Goal: Task Accomplishment & Management: Complete application form

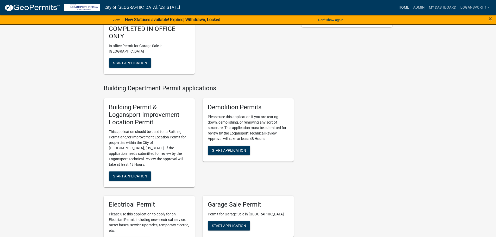
scroll to position [156, 0]
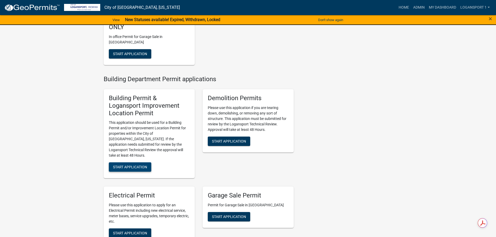
click at [142, 165] on span "Start Application" at bounding box center [130, 167] width 34 height 4
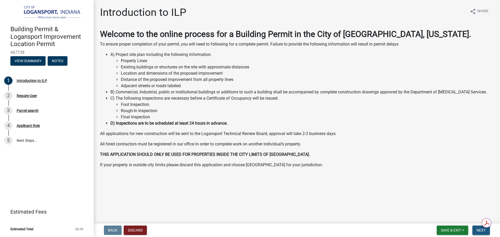
click at [480, 229] on span "Next" at bounding box center [481, 230] width 9 height 4
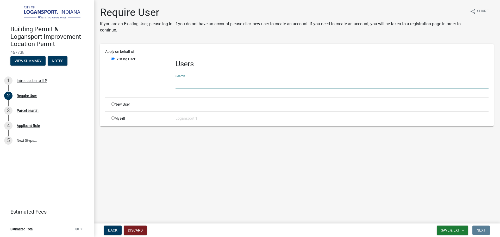
click at [190, 81] on input "text" at bounding box center [332, 83] width 313 height 11
click at [248, 193] on main "Require User If you are an Existing User, please log-in. If you do not have an …" at bounding box center [297, 111] width 406 height 222
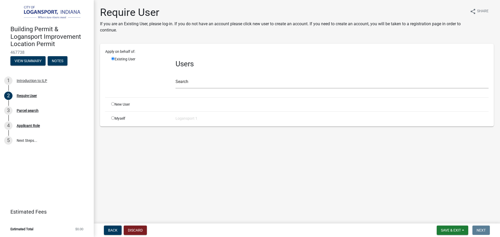
click at [113, 104] on input "radio" at bounding box center [112, 103] width 3 height 3
radio input "true"
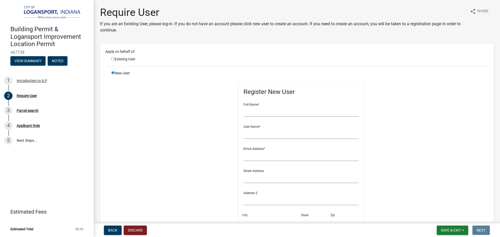
click at [114, 59] on input "radio" at bounding box center [112, 58] width 3 height 3
radio input "true"
radio input "false"
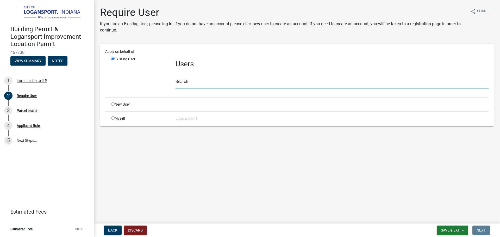
click at [216, 84] on input "text" at bounding box center [332, 83] width 313 height 11
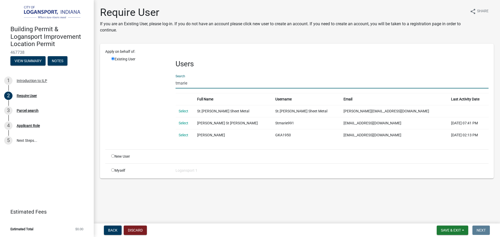
type input "tmarie"
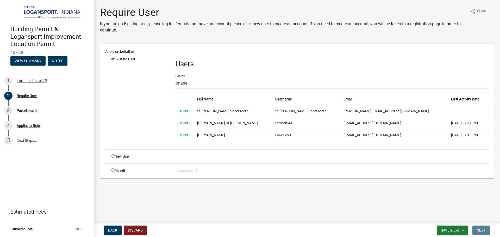
click at [112, 156] on input "radio" at bounding box center [112, 155] width 3 height 3
radio input "true"
radio input "false"
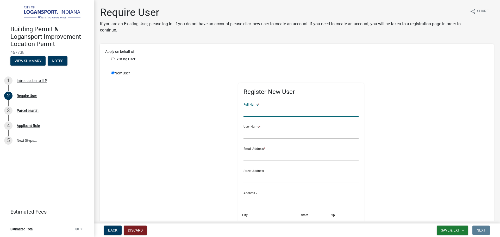
click at [263, 110] on input "text" at bounding box center [300, 111] width 115 height 11
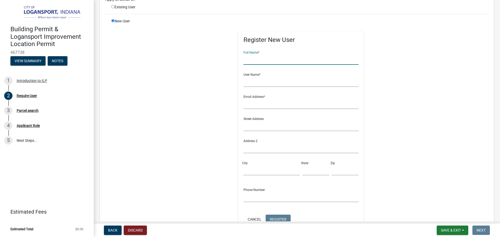
scroll to position [78, 0]
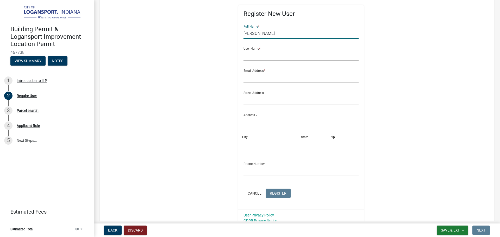
type input "theresa hettinger"
type input "tmarie.0975@gmail.com"
click button "Cancel" at bounding box center [254, 193] width 22 height 9
radio input "true"
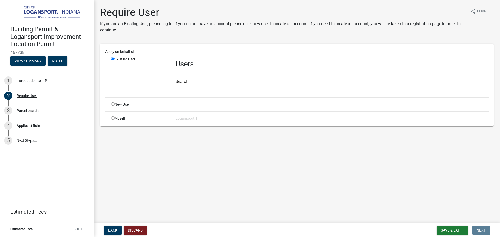
scroll to position [0, 0]
click at [114, 104] on input "radio" at bounding box center [112, 103] width 3 height 3
radio input "true"
radio input "false"
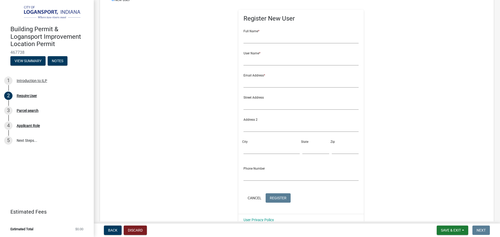
scroll to position [78, 0]
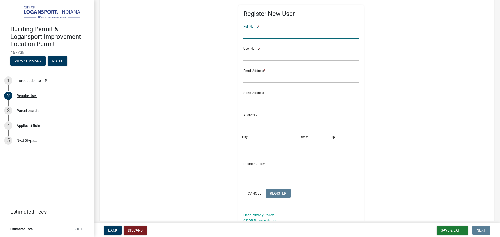
click at [269, 32] on input "text" at bounding box center [300, 33] width 115 height 11
type input "theresa Hettinger"
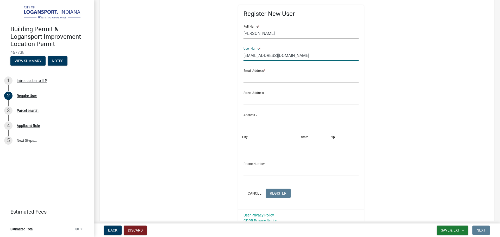
type input "tmarie.0975@gmail.com"
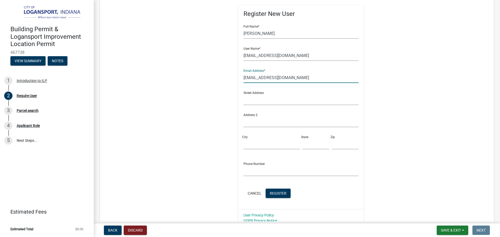
type input "tmarie.0975@gmail.com"
type input "1718 e. market"
type input "logansport"
type input "in"
type input "46947"
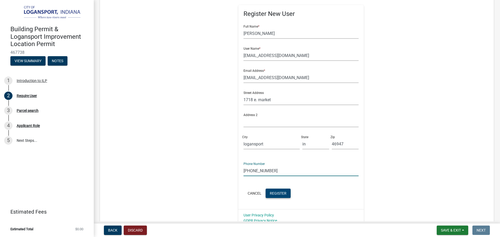
type input "574-727-0061"
click at [272, 191] on span "Register" at bounding box center [278, 193] width 17 height 4
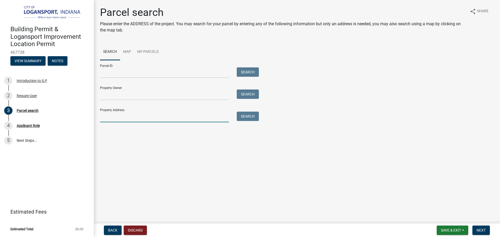
click at [161, 119] on input "Property Address:" at bounding box center [164, 117] width 129 height 11
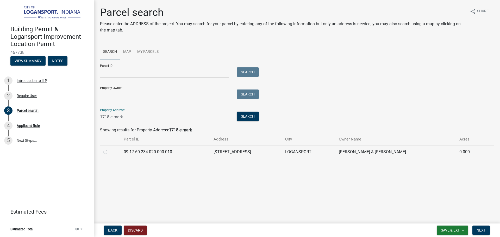
type input "1718 e mark"
click at [109, 149] on label at bounding box center [109, 149] width 0 height 0
click at [109, 151] on input "radio" at bounding box center [110, 150] width 3 height 3
radio input "true"
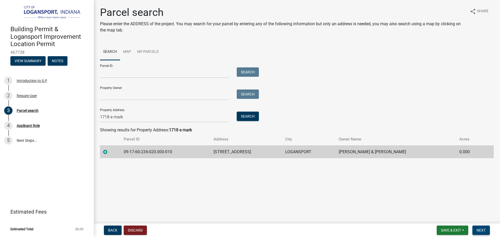
click at [479, 228] on span "Next" at bounding box center [481, 230] width 9 height 4
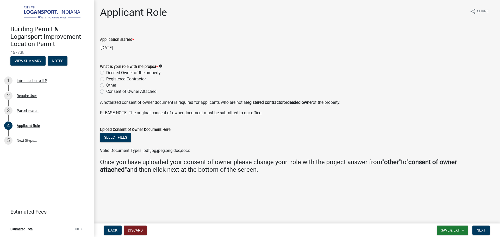
click at [106, 71] on label "Deeded Owner of the property" at bounding box center [133, 73] width 54 height 6
click at [106, 71] on input "Deeded Owner of the property" at bounding box center [107, 71] width 3 height 3
radio input "true"
click at [479, 228] on span "Next" at bounding box center [481, 230] width 9 height 4
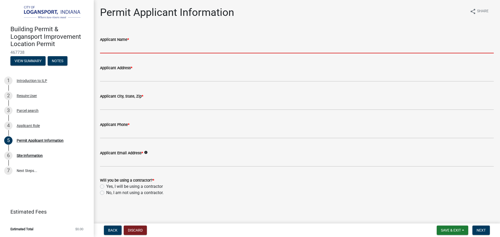
click at [165, 49] on input "Applicant Name *" at bounding box center [297, 48] width 394 height 11
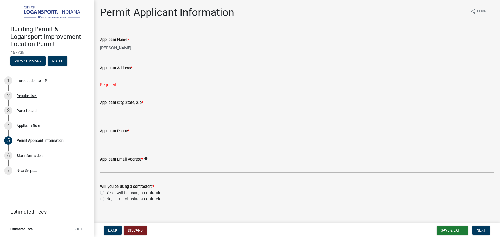
click at [134, 45] on input "theresa" at bounding box center [297, 48] width 394 height 11
type input "theresa hettinger"
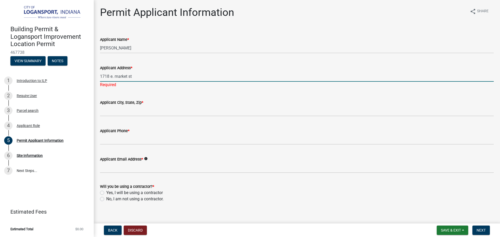
type input "1718 e. market st"
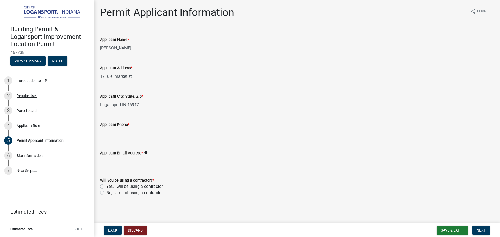
type input "Logansport IN 46947"
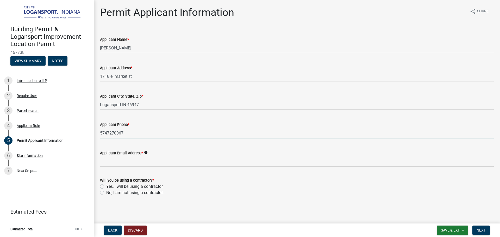
type input "5747270067"
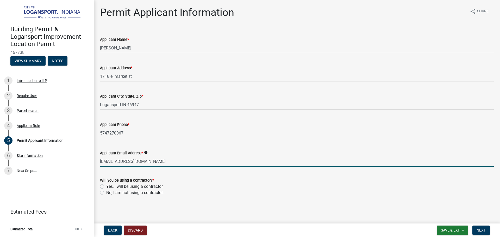
type input "tmarie.0975@gmail.com"
click at [106, 185] on label "Yes, I will be using a contractor" at bounding box center [134, 187] width 57 height 6
click at [106, 185] on input "Yes, I will be using a contractor" at bounding box center [107, 185] width 3 height 3
radio input "true"
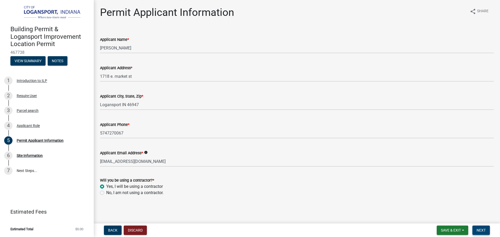
click at [487, 230] on button "Next" at bounding box center [480, 230] width 17 height 9
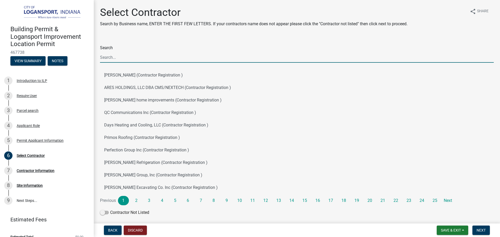
click at [121, 57] on input "Search" at bounding box center [297, 57] width 394 height 11
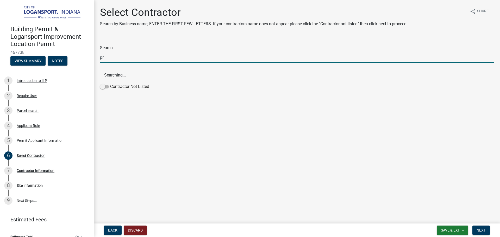
type input "p"
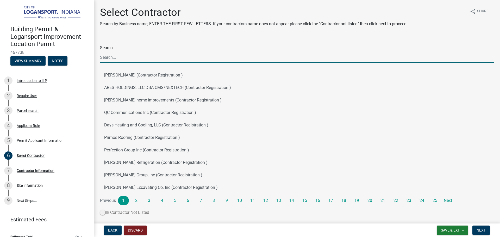
click at [103, 212] on span at bounding box center [104, 213] width 9 height 4
click at [110, 210] on input "Contractor Not Listed" at bounding box center [110, 210] width 0 height 0
click at [105, 211] on span at bounding box center [104, 213] width 9 height 4
click at [110, 210] on input "Contractor Not Listed" at bounding box center [110, 210] width 0 height 0
click at [152, 57] on input "Search" at bounding box center [297, 57] width 394 height 11
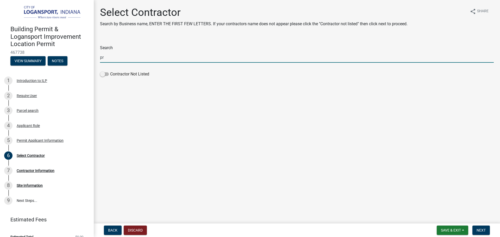
type input "p"
type input "l"
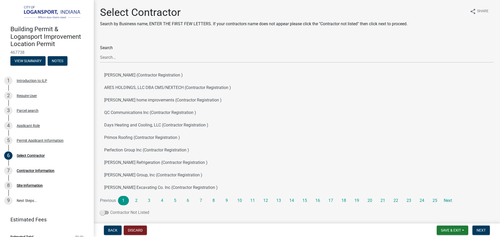
click at [103, 211] on span at bounding box center [104, 213] width 9 height 4
click at [110, 210] on input "Contractor Not Listed" at bounding box center [110, 210] width 0 height 0
click at [483, 228] on button "Next" at bounding box center [480, 230] width 17 height 9
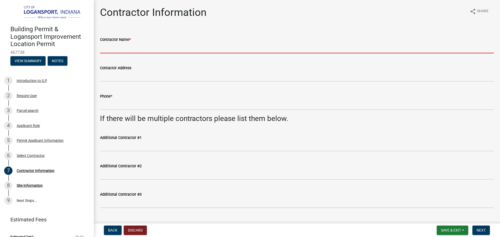
click at [132, 47] on input "Contractor Name *" at bounding box center [297, 48] width 394 height 11
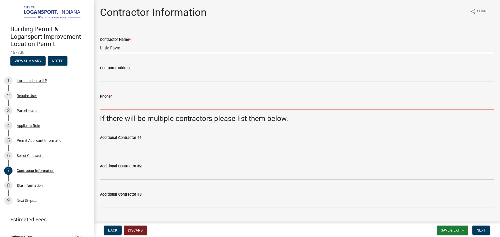
click at [128, 104] on input "Phone *" at bounding box center [297, 104] width 394 height 11
click at [156, 47] on input "Little Fawn" at bounding box center [297, 48] width 394 height 11
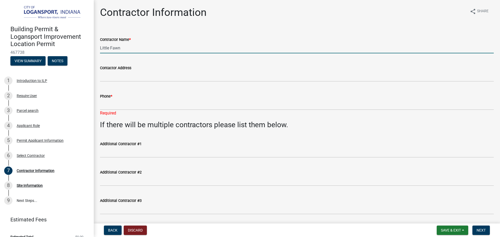
type input "Little Fawn"
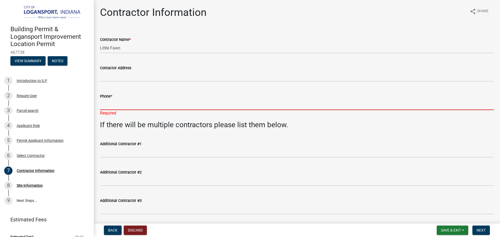
click at [115, 107] on input "Phone *" at bounding box center [297, 104] width 394 height 11
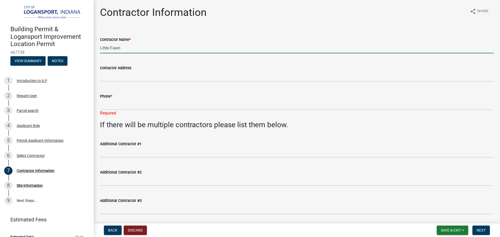
click at [125, 48] on input "Little Fawn" at bounding box center [297, 48] width 394 height 11
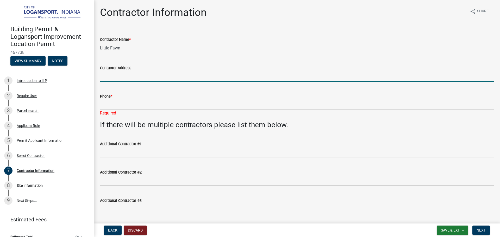
drag, startPoint x: 122, startPoint y: 77, endPoint x: 122, endPoint y: 84, distance: 6.5
click at [122, 77] on input "Contactor Address" at bounding box center [297, 76] width 394 height 11
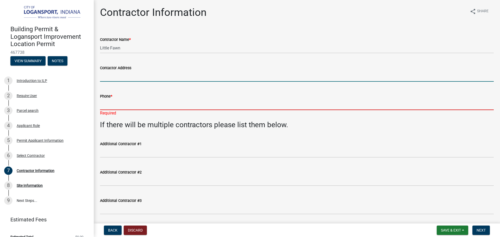
click at [131, 107] on input "Phone *" at bounding box center [297, 104] width 394 height 11
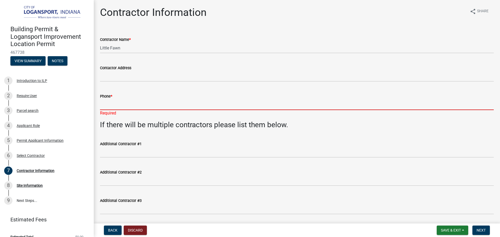
paste input "765) 202-3333"
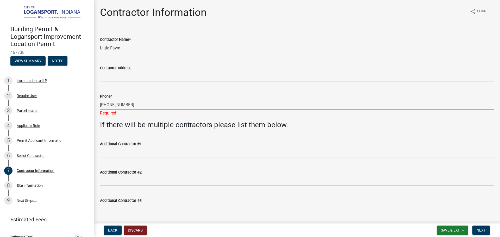
type input "765-202-3333"
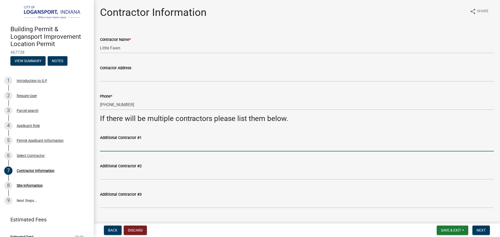
click at [145, 148] on input "Additional Contractor #1" at bounding box center [297, 146] width 394 height 11
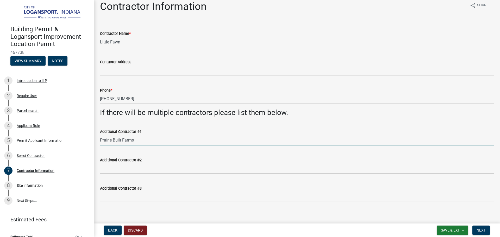
scroll to position [11, 0]
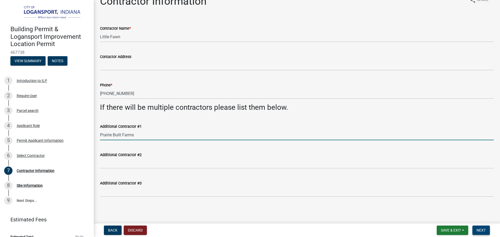
type input "Prairie Built Farms"
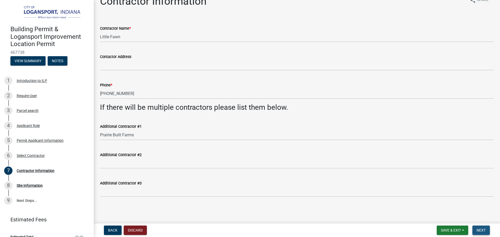
click at [483, 229] on span "Next" at bounding box center [481, 230] width 9 height 4
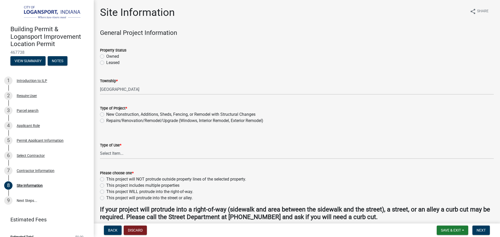
click at [100, 53] on div "Property Status" at bounding box center [297, 50] width 394 height 6
click at [106, 55] on label "Owned" at bounding box center [112, 56] width 13 height 6
click at [106, 55] on input "Owned" at bounding box center [107, 54] width 3 height 3
radio input "true"
click at [106, 115] on label "New Construction, Additions, Sheds, Fencing, or Remodel with Structural Changes" at bounding box center [180, 114] width 149 height 6
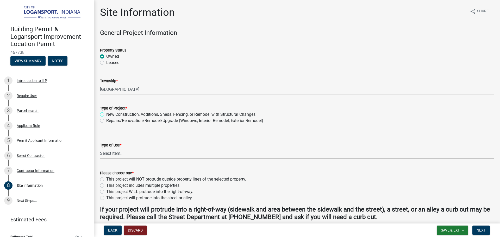
click at [106, 115] on input "New Construction, Additions, Sheds, Fencing, or Remodel with Structural Changes" at bounding box center [107, 112] width 3 height 3
radio input "true"
click at [114, 155] on select "Select Item... Residential Commercial/Industrial Agricultural Public/Semi Public" at bounding box center [297, 153] width 394 height 11
click at [100, 148] on select "Select Item... Residential Commercial/Industrial Agricultural Public/Semi Public" at bounding box center [297, 153] width 394 height 11
select select "62802869-e470-474a-8a4c-8dbe1ccdd5ac"
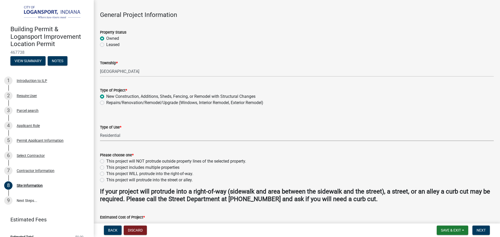
scroll to position [26, 0]
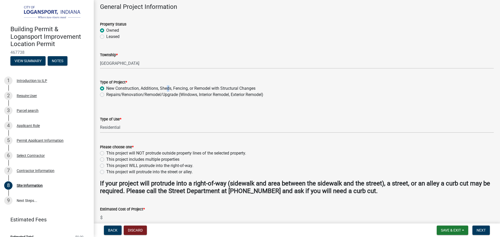
drag, startPoint x: 166, startPoint y: 87, endPoint x: 170, endPoint y: 87, distance: 4.4
click at [170, 87] on label "New Construction, Additions, Sheds, Fencing, or Remodel with Structural Changes" at bounding box center [180, 88] width 149 height 6
click at [154, 88] on label "New Construction, Additions, Sheds, Fencing, or Remodel with Structural Changes" at bounding box center [180, 88] width 149 height 6
click at [110, 88] on input "New Construction, Additions, Sheds, Fencing, or Remodel with Structural Changes" at bounding box center [107, 86] width 3 height 3
drag, startPoint x: 173, startPoint y: 87, endPoint x: 161, endPoint y: 90, distance: 12.1
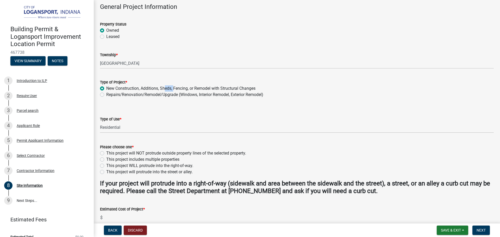
click at [162, 90] on label "New Construction, Additions, Sheds, Fencing, or Remodel with Structural Changes" at bounding box center [180, 88] width 149 height 6
click at [133, 141] on form "Please choose one * This project will NOT protrude outside property lines of th…" at bounding box center [297, 156] width 394 height 37
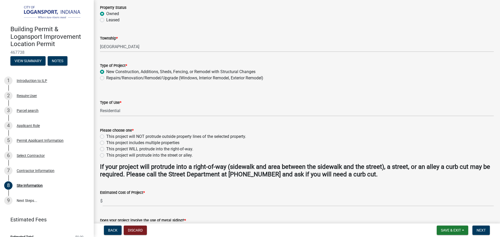
scroll to position [52, 0]
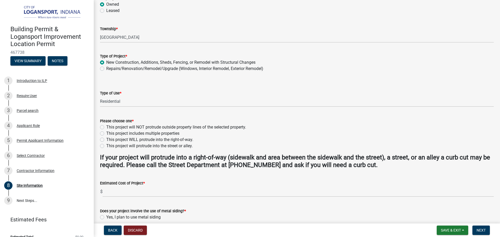
click at [106, 127] on label "This project will NOT protrude outside property lines of the selected property." at bounding box center [176, 127] width 140 height 6
click at [106, 127] on input "This project will NOT protrude outside property lines of the selected property." at bounding box center [107, 125] width 3 height 3
radio input "true"
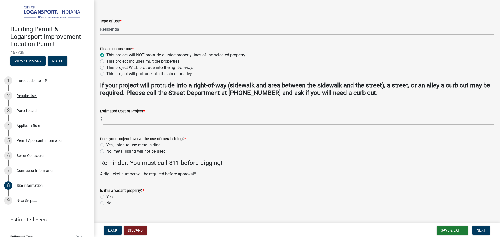
scroll to position [134, 0]
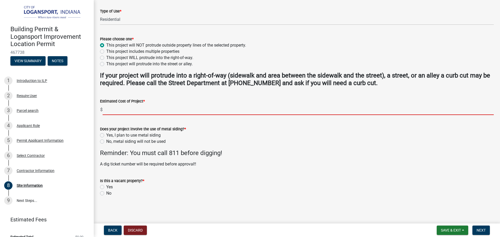
click at [139, 111] on input "text" at bounding box center [298, 109] width 391 height 11
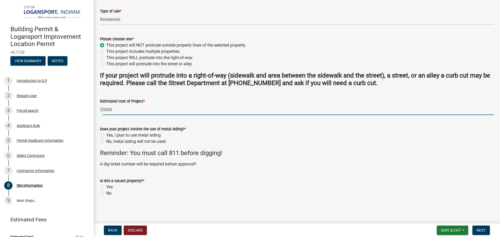
type input "3000"
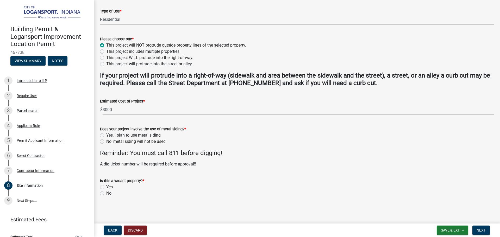
click at [106, 142] on label "No, metal siding will not be used" at bounding box center [135, 142] width 59 height 6
click at [106, 142] on input "No, metal siding will not be used" at bounding box center [107, 140] width 3 height 3
radio input "true"
click at [106, 193] on label "No" at bounding box center [108, 193] width 5 height 6
click at [106, 193] on input "No" at bounding box center [107, 191] width 3 height 3
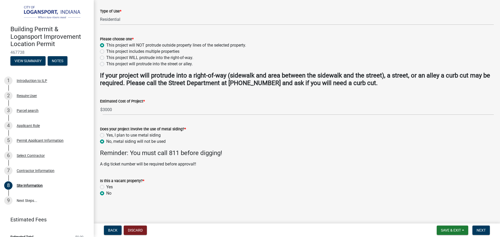
radio input "true"
click at [480, 231] on span "Next" at bounding box center [481, 230] width 9 height 4
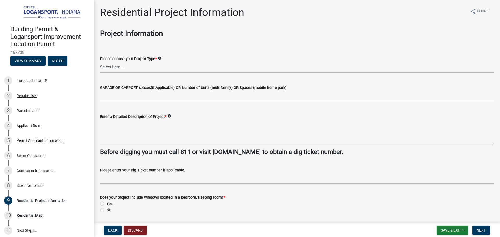
click at [128, 64] on select "Select Item... Single Family Pole Barn Home Multi Family Addition to Dwelling(a…" at bounding box center [297, 67] width 394 height 11
click at [100, 62] on select "Select Item... Single Family Pole Barn Home Multi Family Addition to Dwelling(a…" at bounding box center [297, 67] width 394 height 11
select select "379f7339-6ec9-4c1f-82ba-971c465cc0e0"
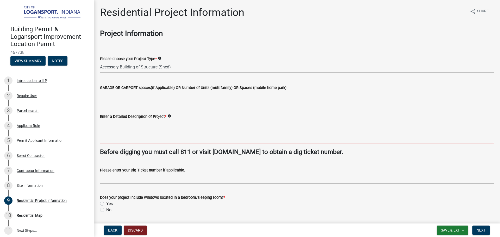
click at [148, 132] on textarea "Enter a Detailed Description of Project *" at bounding box center [297, 132] width 394 height 24
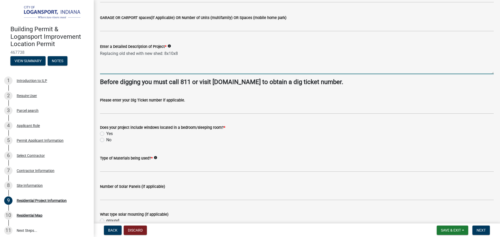
scroll to position [78, 0]
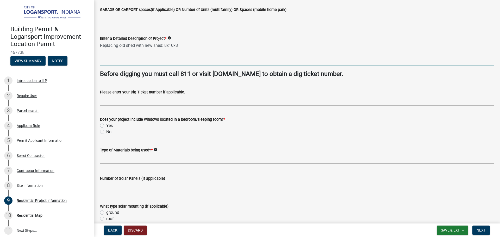
click at [135, 46] on textarea "Replacing old shed with new shed: 8x10x8" at bounding box center [297, 54] width 394 height 24
click at [195, 45] on textarea "Replacing old shed with new shed: 8x10x8" at bounding box center [297, 54] width 394 height 24
type textarea "Replacing old shed with new shed: 8x10x8"
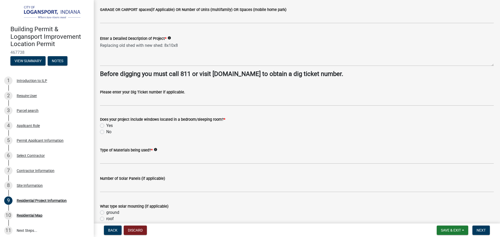
click at [106, 130] on label "No" at bounding box center [108, 132] width 5 height 6
click at [106, 130] on input "No" at bounding box center [107, 130] width 3 height 3
radio input "true"
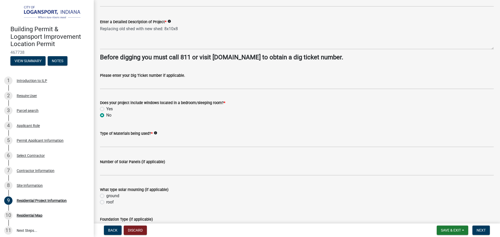
scroll to position [104, 0]
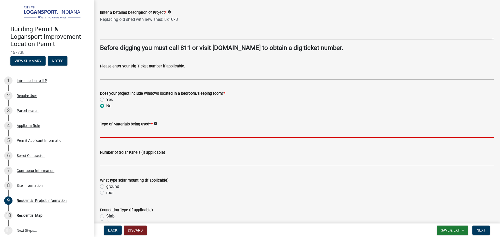
click at [130, 137] on input "Type of Materials being used? *" at bounding box center [297, 132] width 394 height 11
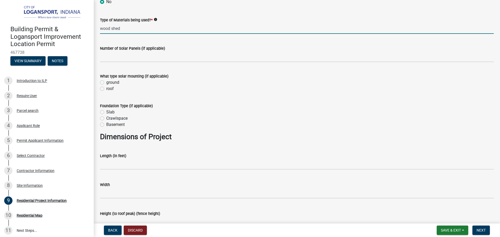
scroll to position [234, 0]
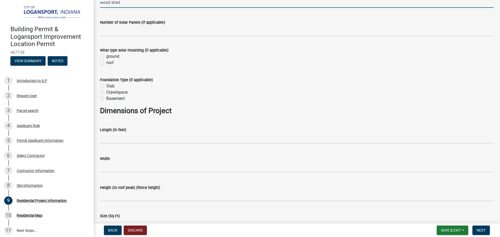
type input "wood shed"
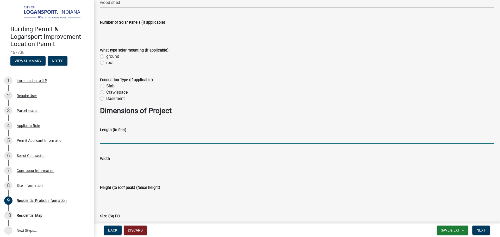
click at [132, 135] on input "text" at bounding box center [297, 138] width 394 height 11
type input "8"
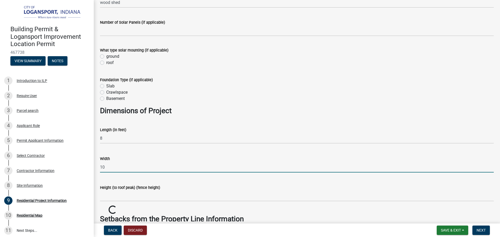
type input "10"
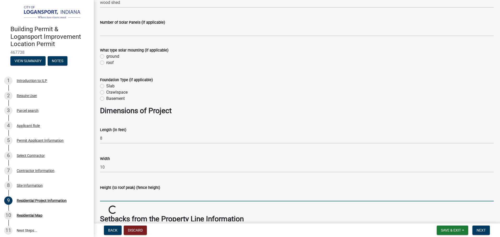
type input "8"
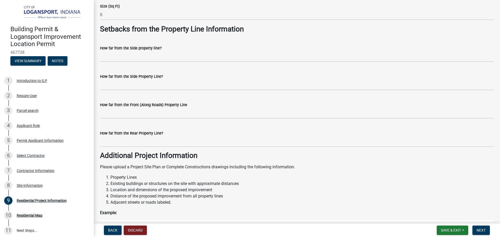
scroll to position [469, 0]
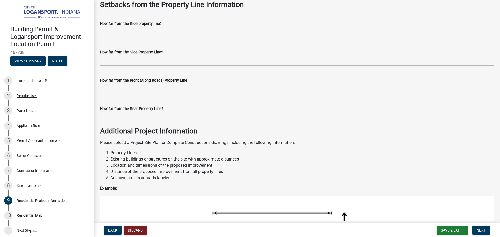
type input "80"
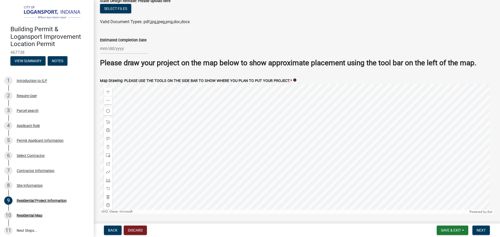
scroll to position [990, 0]
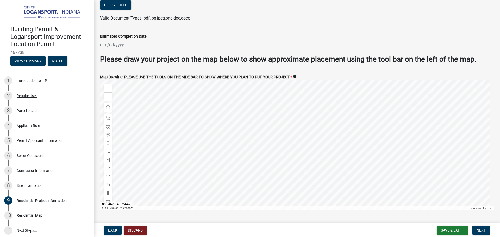
type input "8"
click at [292, 135] on div at bounding box center [297, 145] width 394 height 130
click at [105, 84] on div "Zoom in" at bounding box center [108, 88] width 8 height 8
click at [278, 153] on div at bounding box center [297, 145] width 394 height 130
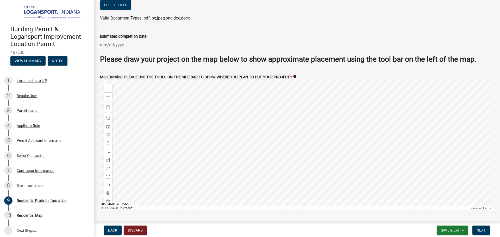
click at [287, 134] on div at bounding box center [297, 145] width 394 height 130
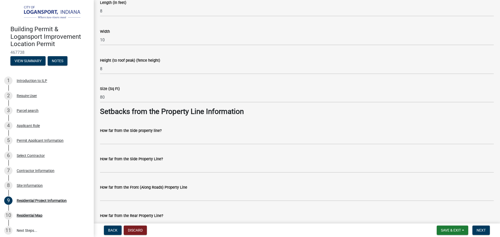
scroll to position [339, 0]
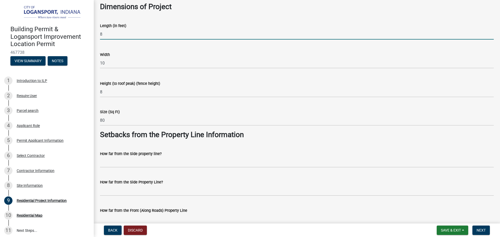
click at [121, 33] on input "8" at bounding box center [297, 34] width 394 height 11
type input "10"
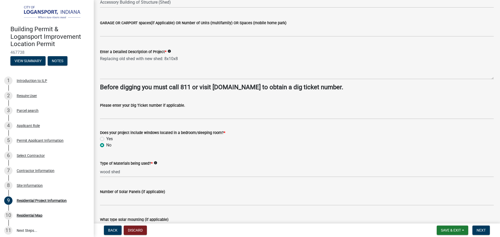
scroll to position [52, 0]
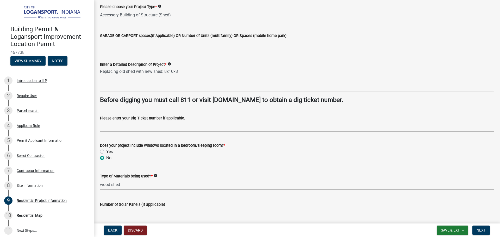
type input "12"
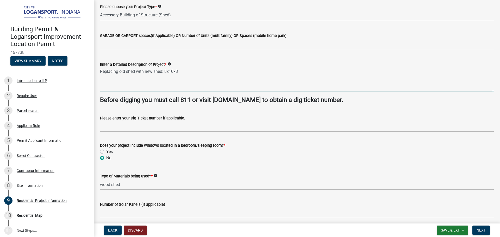
drag, startPoint x: 183, startPoint y: 70, endPoint x: 165, endPoint y: 73, distance: 18.0
click at [165, 73] on textarea "Replacing old shed with new shed: 8x10x8" at bounding box center [297, 80] width 394 height 24
click at [134, 72] on textarea "Replacing old shed with new shed: 8x10x8" at bounding box center [297, 80] width 394 height 24
paste textarea "8x10x8"
click at [183, 71] on textarea "Replacing old shed: 8x10x8 with new shed: 8x10x8" at bounding box center [297, 80] width 394 height 24
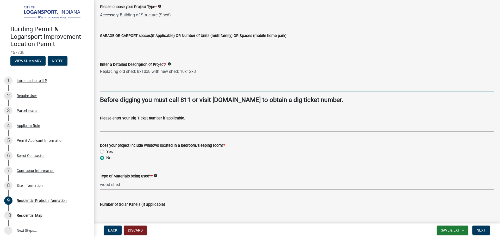
type textarea "Replacing old shed: 8x10x8 with new shed: 10x12x8"
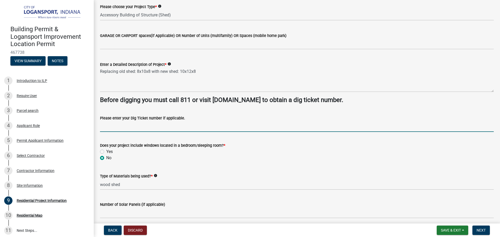
click at [215, 130] on input "Please enter your Dig Ticket number if applicable." at bounding box center [297, 126] width 394 height 11
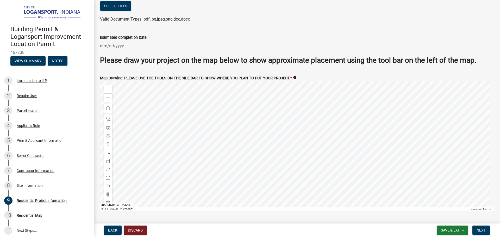
scroll to position [1001, 0]
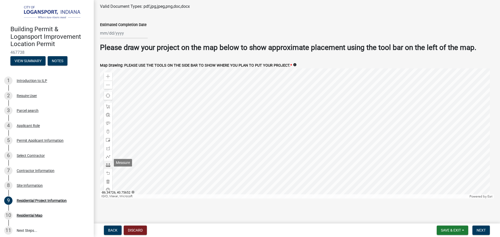
click at [108, 163] on span at bounding box center [108, 165] width 4 height 4
click at [314, 114] on div at bounding box center [297, 133] width 394 height 130
click at [307, 115] on div at bounding box center [297, 133] width 394 height 130
click at [295, 137] on div at bounding box center [297, 133] width 394 height 130
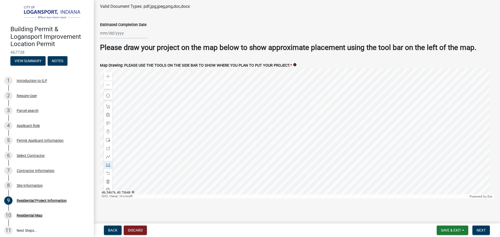
click at [309, 134] on div at bounding box center [297, 133] width 394 height 130
click at [304, 117] on div at bounding box center [297, 133] width 394 height 130
click at [290, 121] on div at bounding box center [297, 133] width 394 height 130
click at [294, 137] on div at bounding box center [297, 133] width 394 height 130
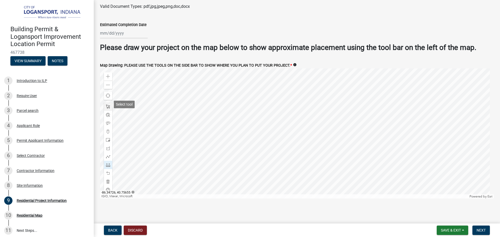
click at [106, 105] on span at bounding box center [108, 107] width 4 height 4
click at [309, 131] on div at bounding box center [297, 133] width 394 height 130
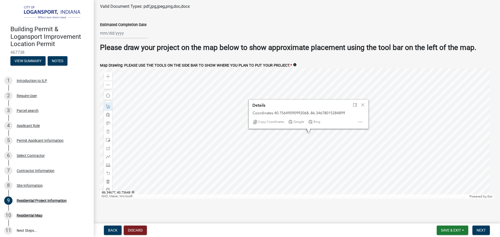
click at [305, 129] on div at bounding box center [297, 133] width 394 height 130
click at [361, 103] on span "Close" at bounding box center [363, 105] width 4 height 4
click at [301, 123] on div at bounding box center [297, 133] width 394 height 130
click at [351, 115] on div at bounding box center [297, 133] width 394 height 130
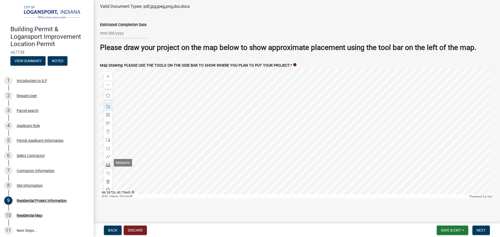
click at [109, 164] on span at bounding box center [108, 165] width 4 height 4
click at [295, 130] on div at bounding box center [297, 133] width 394 height 130
click at [252, 140] on div at bounding box center [297, 133] width 394 height 130
click at [296, 104] on div at bounding box center [297, 133] width 394 height 130
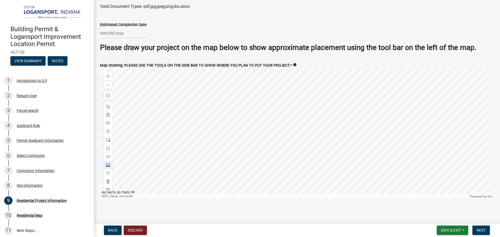
click at [297, 109] on div at bounding box center [297, 133] width 394 height 130
click at [108, 105] on span at bounding box center [108, 107] width 4 height 4
click at [296, 107] on div at bounding box center [297, 133] width 394 height 130
click at [295, 105] on div at bounding box center [297, 133] width 394 height 130
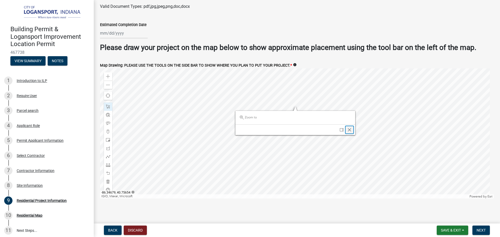
click at [348, 126] on div "Close" at bounding box center [350, 129] width 8 height 7
click at [296, 106] on div at bounding box center [297, 133] width 394 height 130
click at [297, 105] on div at bounding box center [297, 133] width 394 height 130
click at [349, 129] on span "Close" at bounding box center [351, 131] width 4 height 4
click at [112, 83] on div at bounding box center [297, 133] width 394 height 130
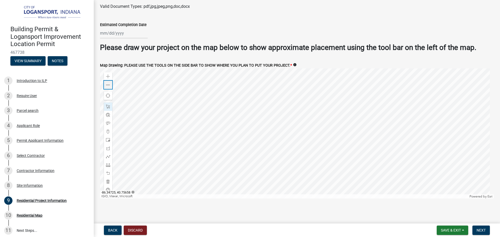
click at [111, 83] on div "Zoom out" at bounding box center [108, 85] width 8 height 8
click at [110, 163] on span at bounding box center [108, 165] width 4 height 4
click at [107, 76] on span at bounding box center [108, 76] width 4 height 4
click at [109, 103] on div at bounding box center [108, 107] width 8 height 8
click at [269, 116] on div at bounding box center [297, 133] width 394 height 130
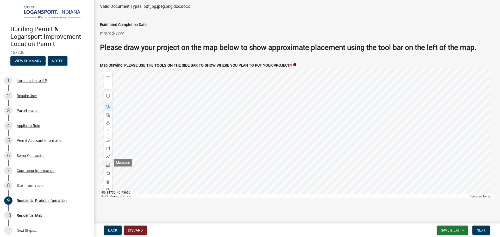
click at [109, 163] on span at bounding box center [108, 165] width 4 height 4
click at [299, 136] on div at bounding box center [297, 133] width 394 height 130
click at [282, 68] on div at bounding box center [297, 133] width 394 height 130
click at [108, 105] on span at bounding box center [108, 107] width 4 height 4
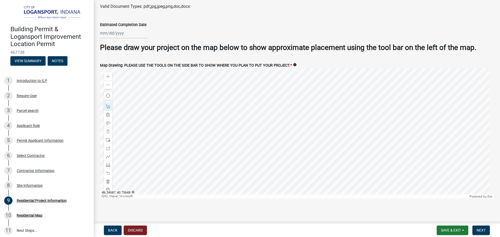
click at [264, 131] on div at bounding box center [297, 133] width 394 height 130
click at [282, 111] on div at bounding box center [297, 133] width 394 height 130
click at [109, 83] on span at bounding box center [108, 85] width 4 height 4
click at [108, 163] on span at bounding box center [108, 165] width 4 height 4
click at [288, 112] on div at bounding box center [297, 133] width 394 height 130
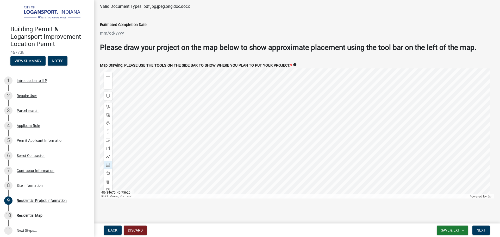
click at [305, 184] on div at bounding box center [297, 133] width 394 height 130
click at [106, 75] on div "Zoom in" at bounding box center [108, 76] width 8 height 8
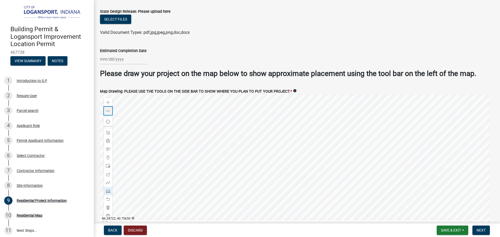
click at [109, 109] on span at bounding box center [108, 111] width 4 height 4
click at [106, 98] on div "Zoom in" at bounding box center [108, 102] width 8 height 8
click at [108, 109] on span at bounding box center [108, 111] width 4 height 4
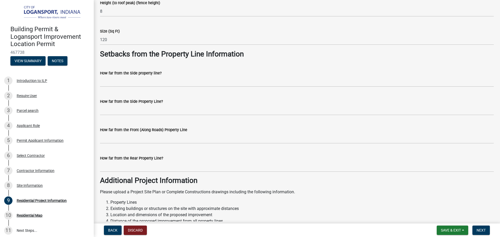
scroll to position [428, 0]
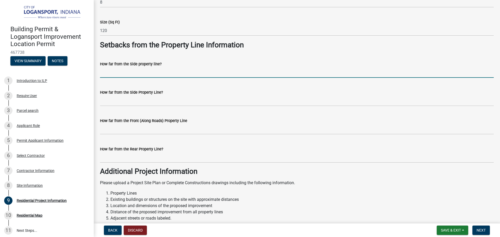
click at [147, 69] on input "How far from the Side property line?" at bounding box center [297, 72] width 394 height 11
type input "5"
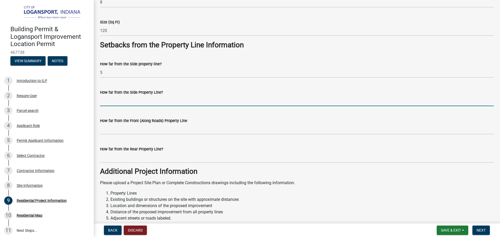
click at [137, 97] on input "How far from the Side Property Line?" at bounding box center [297, 101] width 394 height 11
type input "31"
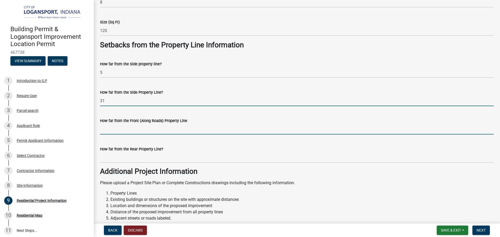
click at [137, 129] on input "How far from the Front (Along Roads) Property Line" at bounding box center [297, 129] width 394 height 11
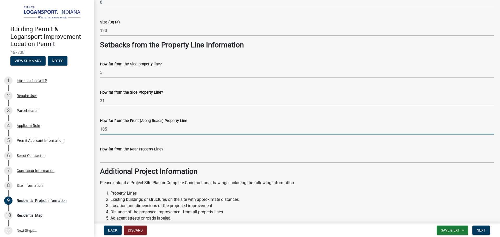
type input "105"
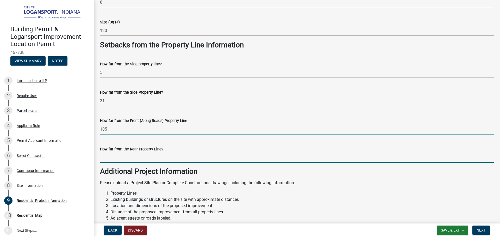
click at [129, 155] on input "How far from the Rear Property Line?" at bounding box center [297, 157] width 394 height 11
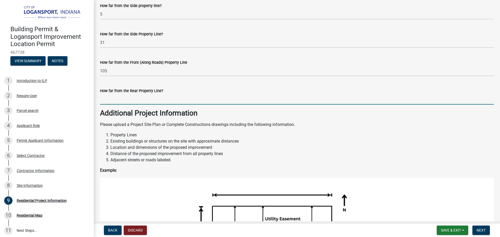
scroll to position [480, 0]
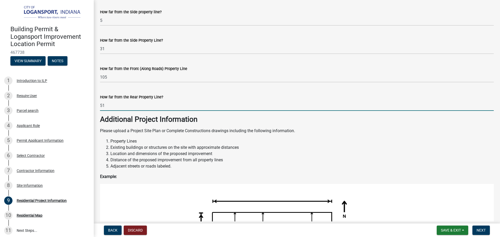
type input "51"
click at [285, 132] on p "Please upload a Project Site Plan or Complete Constructions drawings including …" at bounding box center [297, 131] width 394 height 6
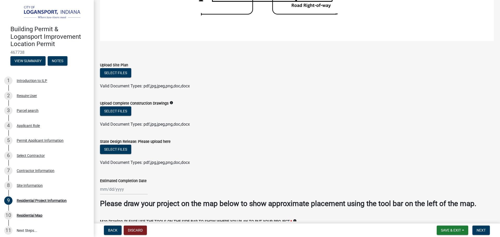
scroll to position [871, 0]
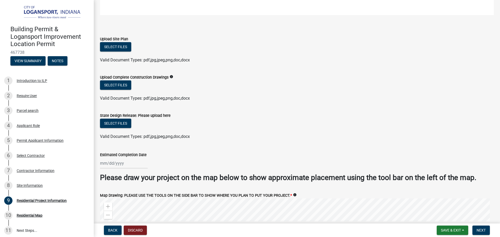
click at [127, 159] on div at bounding box center [124, 163] width 48 height 11
select select "8"
select select "2025"
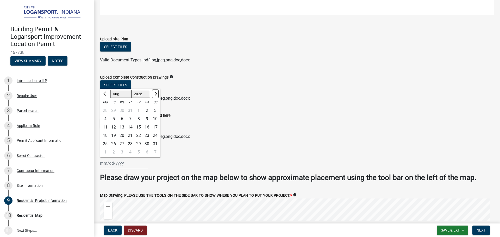
click at [155, 90] on button "Next month" at bounding box center [155, 94] width 6 height 8
select select "9"
click at [113, 141] on div "30" at bounding box center [113, 144] width 8 height 8
type input "09/30/2025"
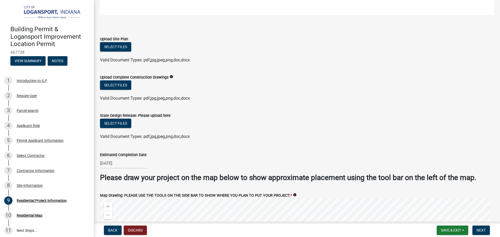
click at [124, 160] on div "09/30/2025" at bounding box center [124, 163] width 48 height 11
select select "9"
select select "2025"
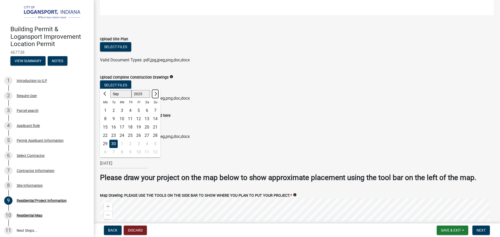
click at [158, 90] on button "Next month" at bounding box center [155, 94] width 6 height 8
select select "10"
click at [131, 132] on div "23" at bounding box center [130, 136] width 8 height 8
type input "10/23/2025"
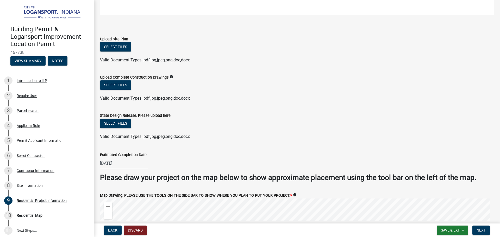
drag, startPoint x: 308, startPoint y: 141, endPoint x: 316, endPoint y: 139, distance: 9.0
click at [308, 141] on wm-data-entity-input "State Design Release: Please upload here Select files Valid Document Types: pdf…" at bounding box center [297, 125] width 394 height 38
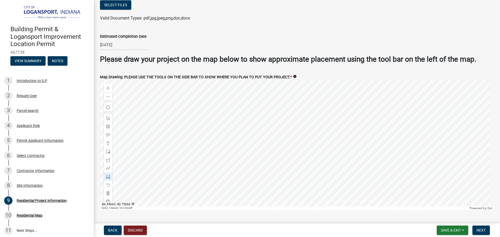
scroll to position [1001, 0]
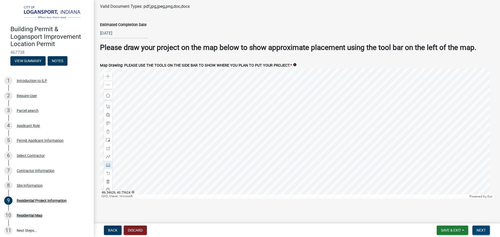
click at [480, 228] on span "Next" at bounding box center [481, 230] width 9 height 4
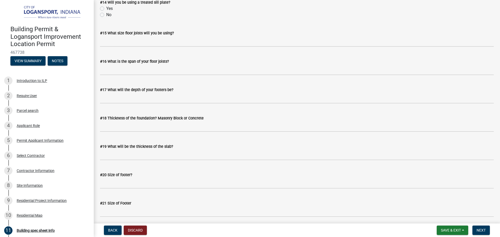
scroll to position [670, 0]
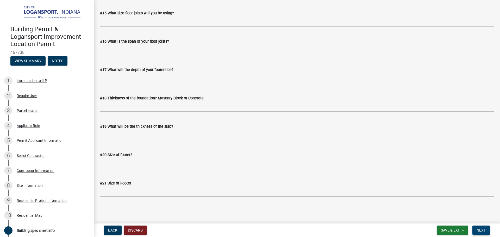
click at [478, 230] on span "Next" at bounding box center [481, 230] width 9 height 4
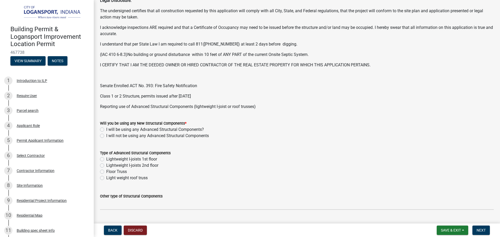
scroll to position [130, 0]
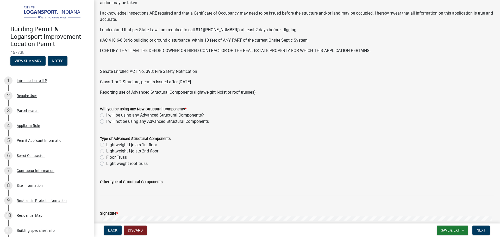
click at [106, 120] on label "I will not be using any Advanced Structural Components" at bounding box center [157, 121] width 103 height 6
click at [106, 120] on input "I will not be using any Advanced Structural Components" at bounding box center [107, 119] width 3 height 3
radio input "true"
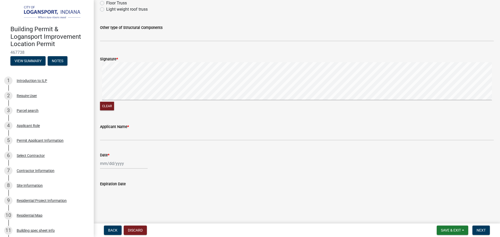
scroll to position [286, 0]
click at [109, 107] on button "Clear" at bounding box center [107, 105] width 14 height 9
click at [120, 126] on label "Applicant Name *" at bounding box center [114, 126] width 29 height 4
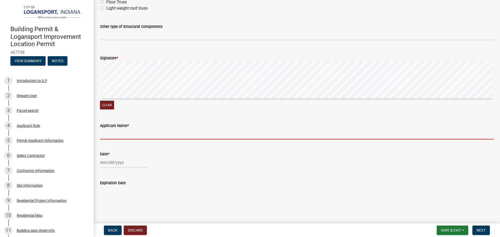
click at [120, 129] on input "Applicant Name *" at bounding box center [297, 134] width 394 height 11
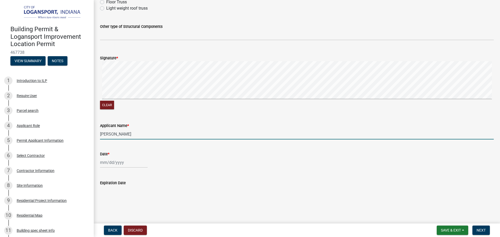
type input "theresa hettinger"
select select "8"
select select "2025"
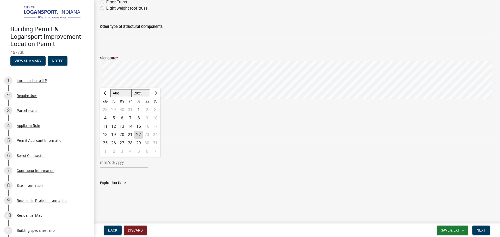
type input "08/22/2025"
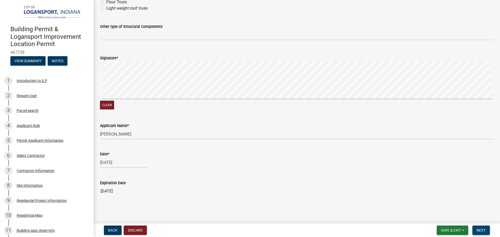
click at [484, 232] on span "Next" at bounding box center [481, 230] width 9 height 4
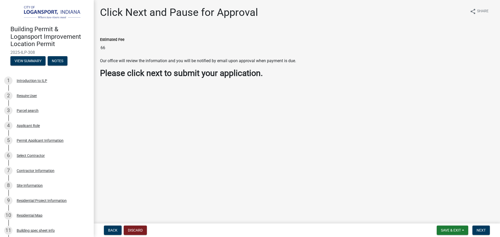
click at [112, 49] on input "66" at bounding box center [297, 48] width 394 height 10
click at [288, 163] on main "Click Next and Pause for Approval share Share Estimated Fee 66 Our office will …" at bounding box center [297, 111] width 406 height 222
click at [480, 229] on span "Next" at bounding box center [481, 230] width 9 height 4
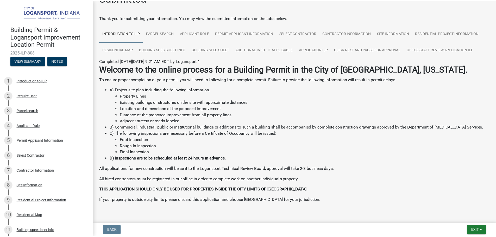
scroll to position [27, 0]
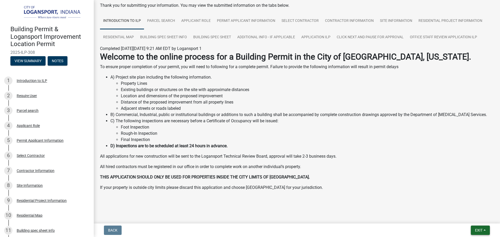
click at [483, 229] on button "Exit" at bounding box center [480, 230] width 19 height 9
click at [466, 216] on button "Save & Exit" at bounding box center [469, 217] width 42 height 12
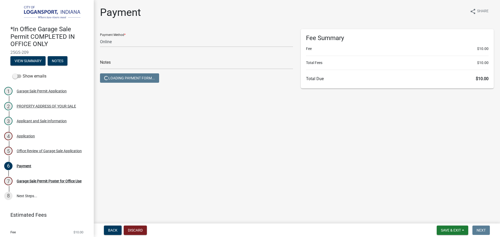
select select "3: 3"
click at [456, 233] on button "Save & Exit" at bounding box center [453, 230] width 32 height 9
click at [438, 217] on button "Save & Exit" at bounding box center [448, 217] width 42 height 12
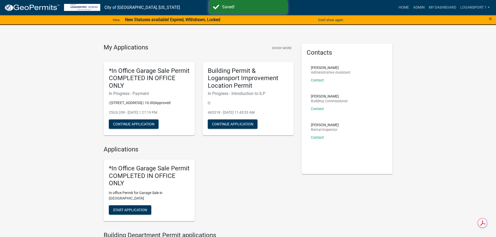
click at [417, 6] on link "Admin" at bounding box center [419, 8] width 16 height 10
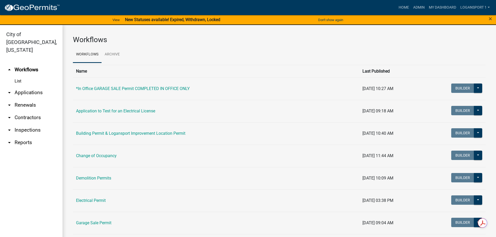
click at [18, 86] on link "arrow_drop_down Applications" at bounding box center [31, 92] width 62 height 12
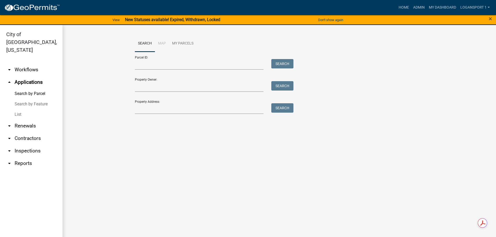
click at [27, 132] on link "arrow_drop_down Contractors" at bounding box center [31, 138] width 62 height 12
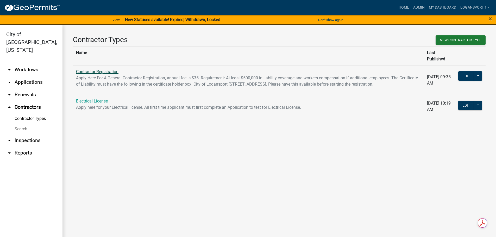
click at [94, 69] on link "Contractor Registration" at bounding box center [97, 71] width 42 height 5
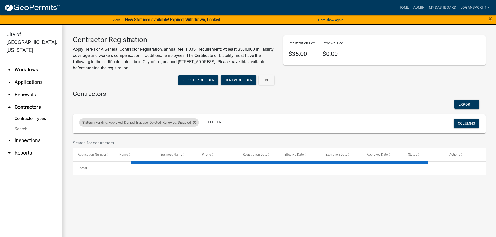
select select "3: 100"
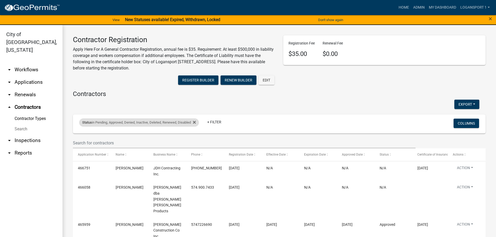
click at [198, 122] on div "Status in Pending, Approved, Denied, Inactive, Deleted, Renewed, Disabled" at bounding box center [139, 122] width 120 height 8
select select "1: '0'"
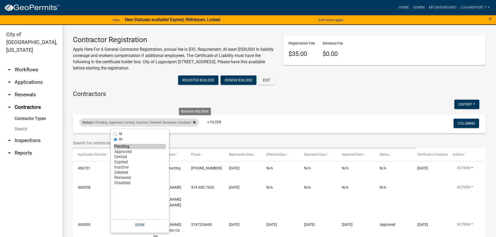
click at [196, 122] on icon at bounding box center [194, 122] width 3 height 4
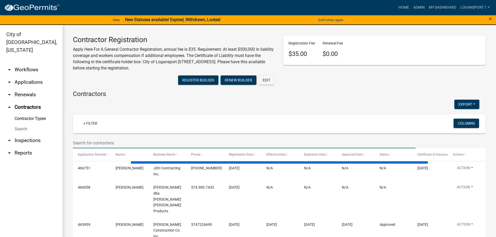
click at [103, 146] on input "text" at bounding box center [244, 143] width 343 height 11
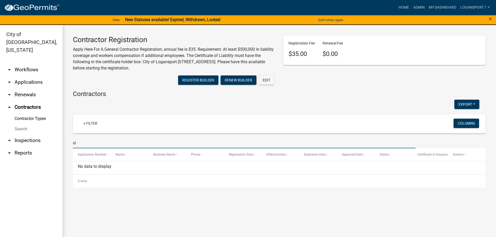
type input "e"
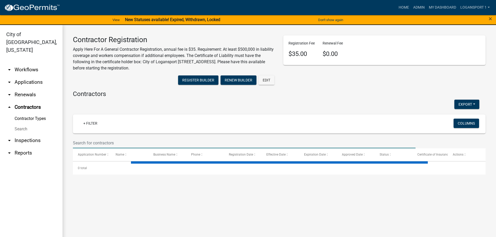
select select "3: 100"
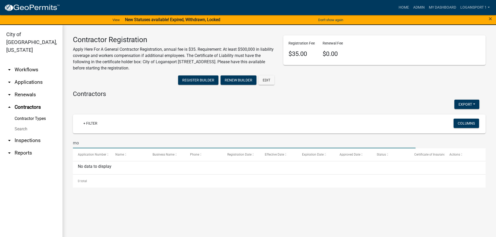
type input "m"
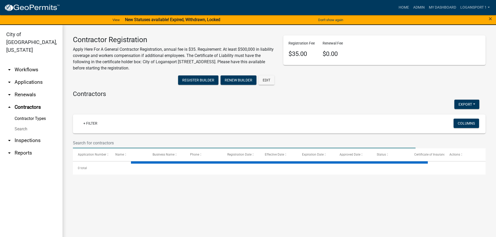
select select "3: 100"
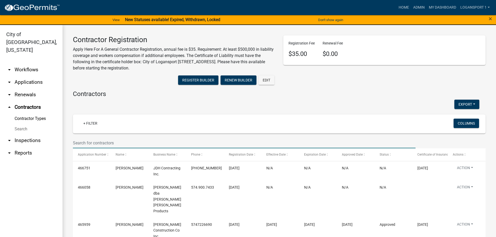
click at [151, 138] on input "text" at bounding box center [244, 143] width 343 height 11
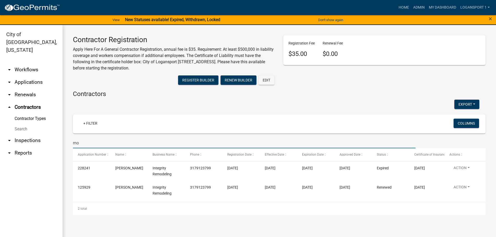
type input "m"
type input "mont"
select select "3: 100"
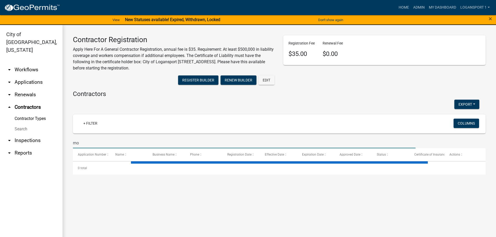
type input "m"
select select "3: 100"
